Goal: Obtain resource: Download file/media

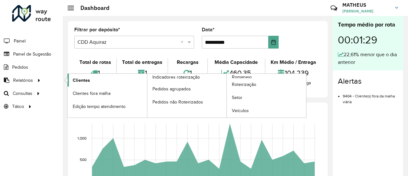
click at [82, 82] on span "Clientes" at bounding box center [81, 80] width 17 height 7
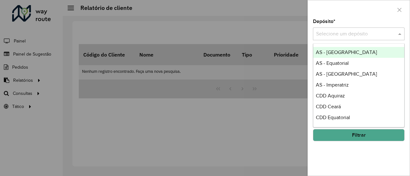
click at [332, 34] on input "text" at bounding box center [352, 34] width 72 height 8
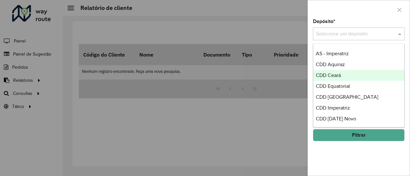
scroll to position [32, 0]
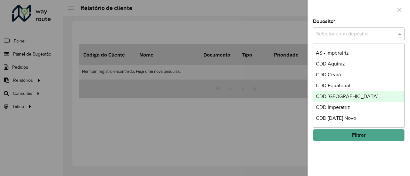
click at [332, 99] on span "CDD [GEOGRAPHIC_DATA]" at bounding box center [347, 96] width 62 height 5
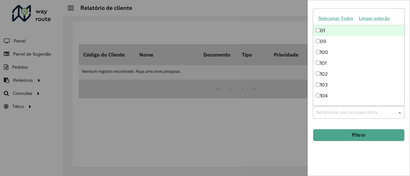
click at [329, 117] on div "Selecione um ou mais itens" at bounding box center [359, 112] width 92 height 13
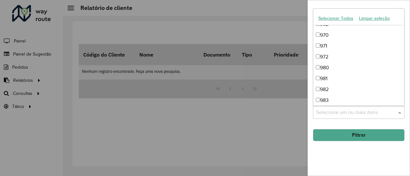
scroll to position [805, 0]
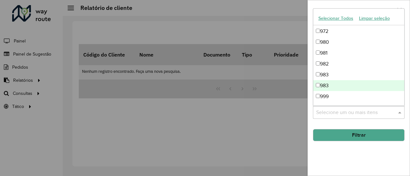
click at [330, 121] on div "Depósito * Selecione um depósito × CDD Fortaleza × Setor Selecione um ou mais i…" at bounding box center [359, 97] width 102 height 157
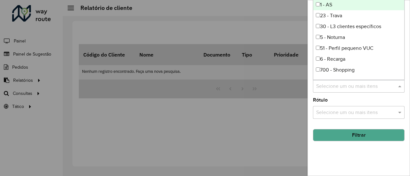
click at [331, 89] on input "text" at bounding box center [355, 87] width 82 height 8
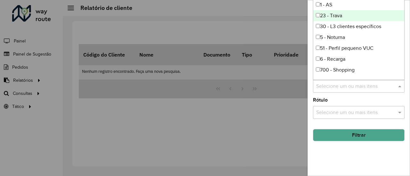
click at [333, 14] on div "23 - Trava" at bounding box center [358, 15] width 91 height 11
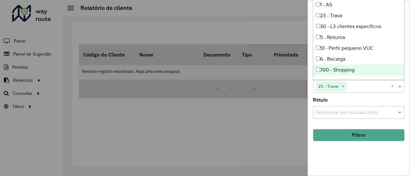
click at [343, 134] on button "Filtrar" at bounding box center [359, 135] width 92 height 12
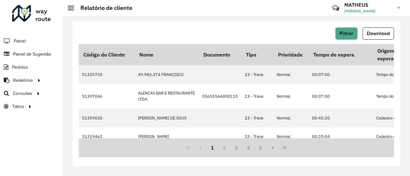
scroll to position [44, 0]
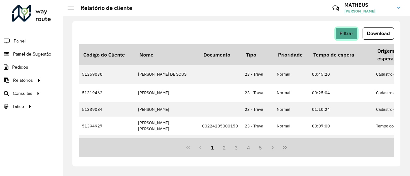
click at [343, 31] on span "Filtrar" at bounding box center [346, 33] width 14 height 5
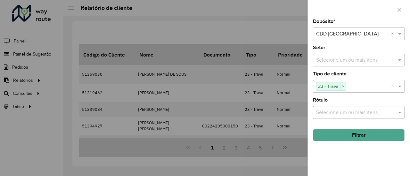
click at [289, 103] on div at bounding box center [205, 88] width 410 height 176
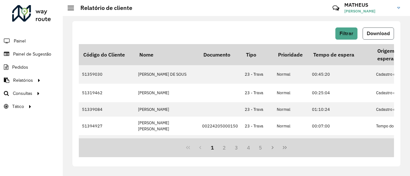
click at [385, 34] on span "Download" at bounding box center [378, 33] width 23 height 5
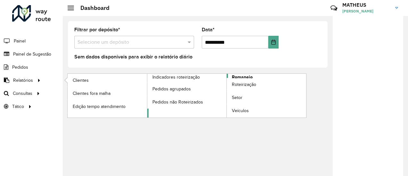
click at [238, 76] on span "Romaneio" at bounding box center [242, 77] width 21 height 7
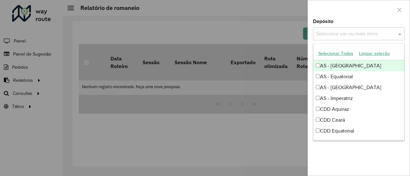
click at [357, 38] on div "Selecione um ou mais itens" at bounding box center [359, 34] width 92 height 13
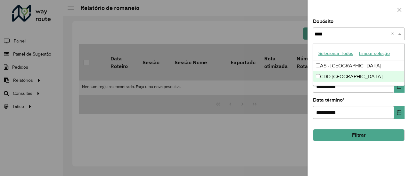
type input "****"
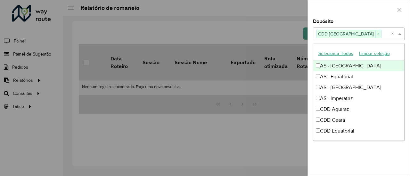
click at [366, 14] on div at bounding box center [359, 9] width 102 height 19
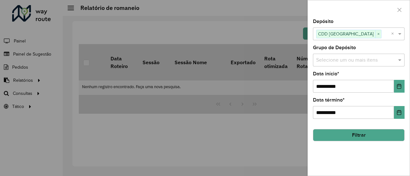
click at [352, 134] on button "Filtrar" at bounding box center [359, 135] width 92 height 12
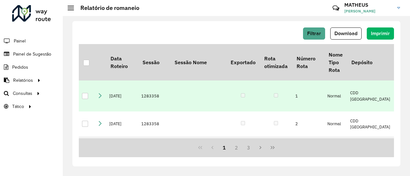
click at [220, 103] on td at bounding box center [198, 96] width 56 height 31
click at [86, 99] on div at bounding box center [85, 96] width 6 height 6
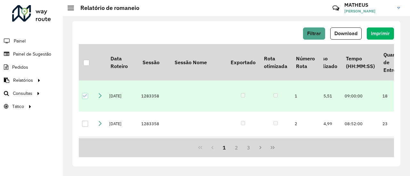
scroll to position [0, 643]
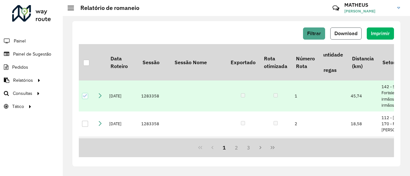
click at [352, 35] on span "Download" at bounding box center [345, 33] width 23 height 5
